Goal: Check status: Check status

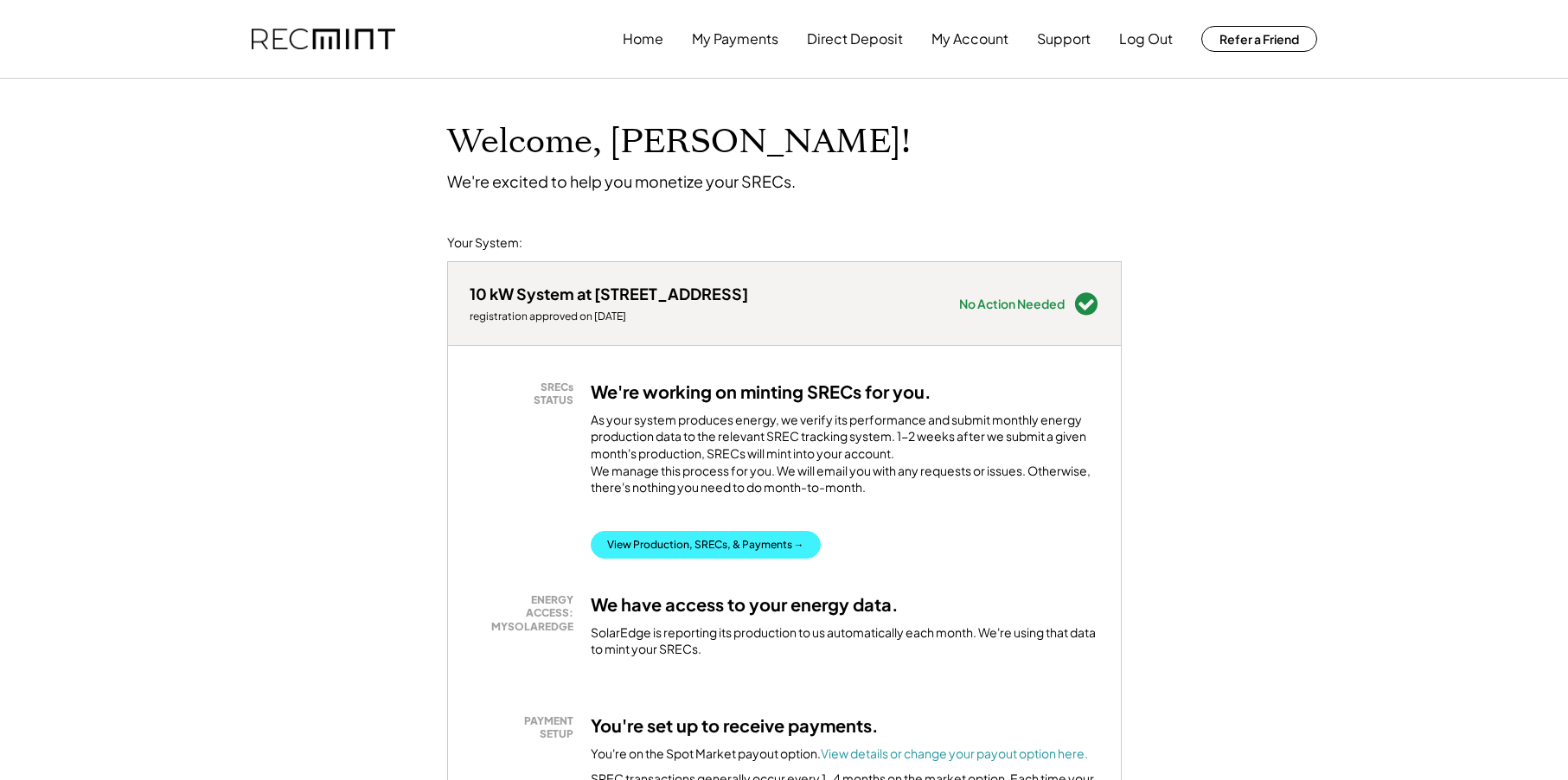
click at [683, 559] on button "View Production, SRECs, & Payments →" at bounding box center [706, 545] width 230 height 28
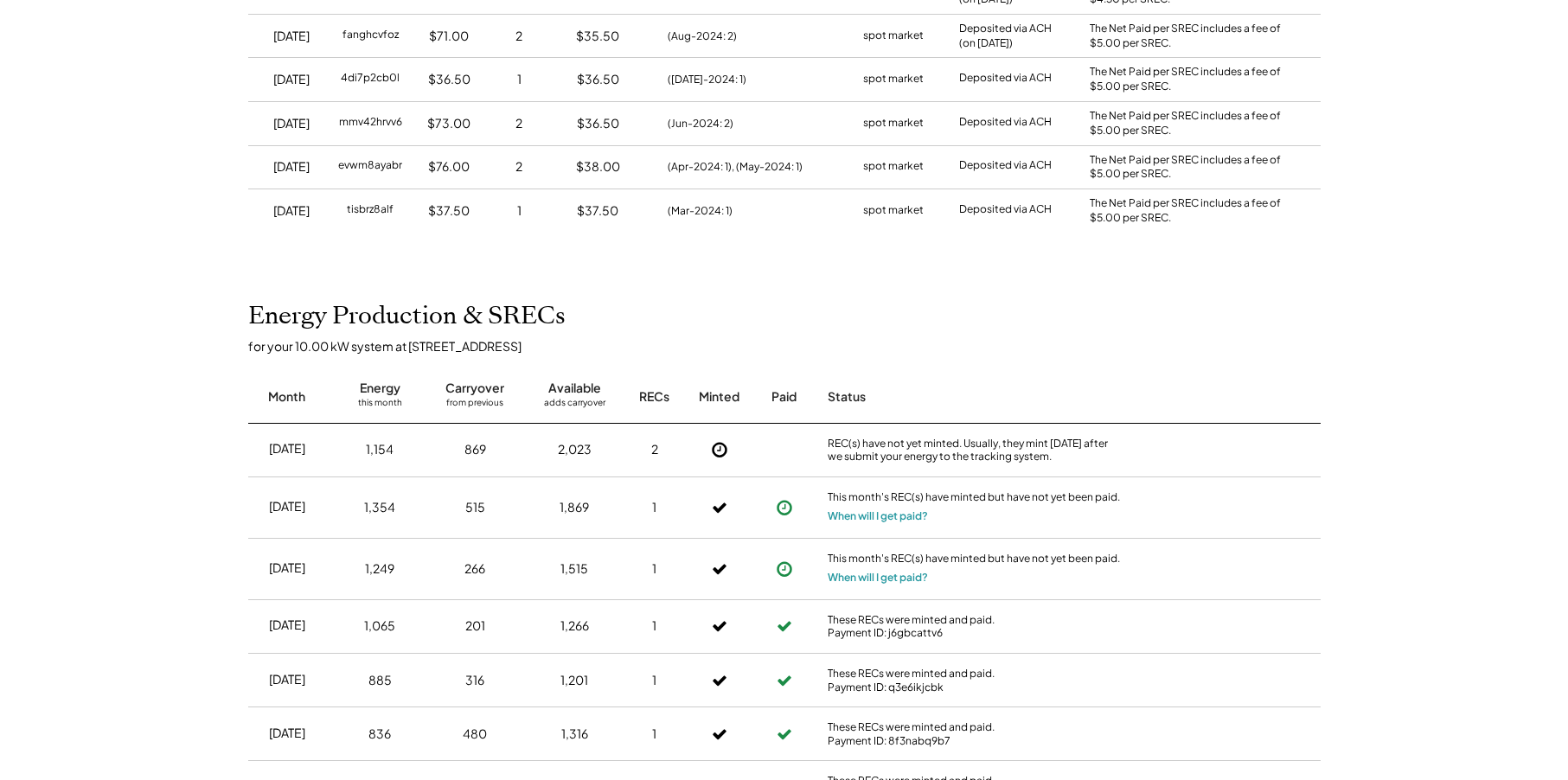
scroll to position [692, 0]
